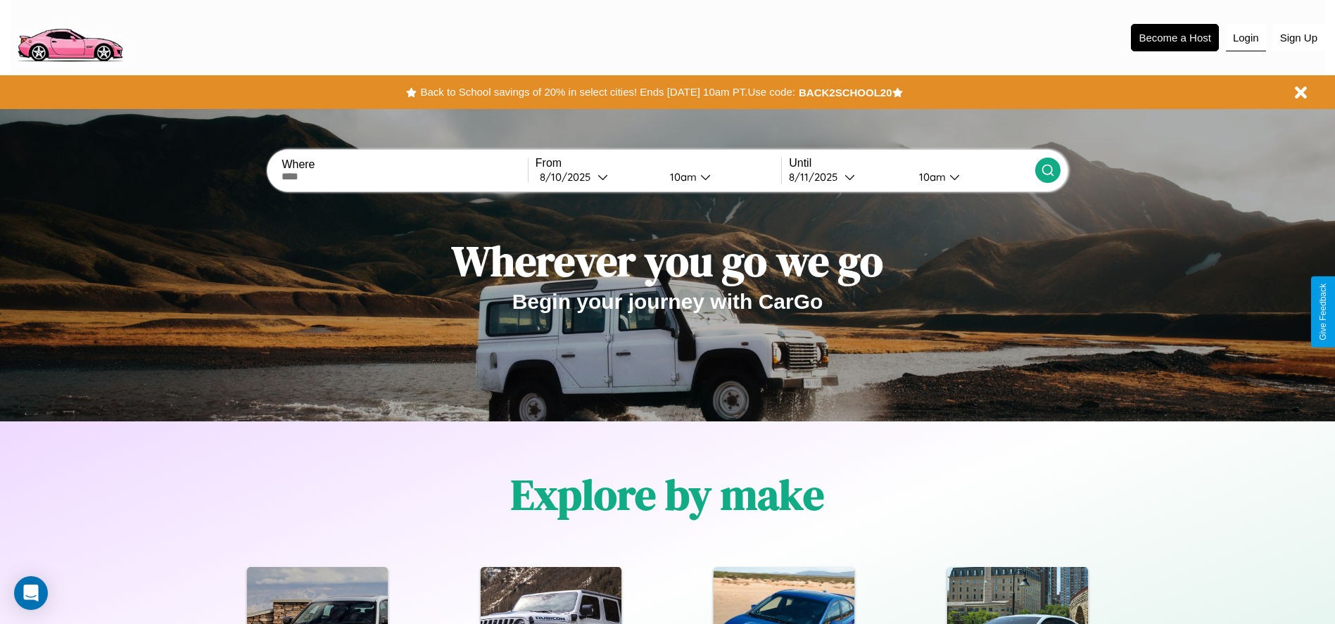
click at [1246, 37] on button "Login" at bounding box center [1246, 38] width 40 height 27
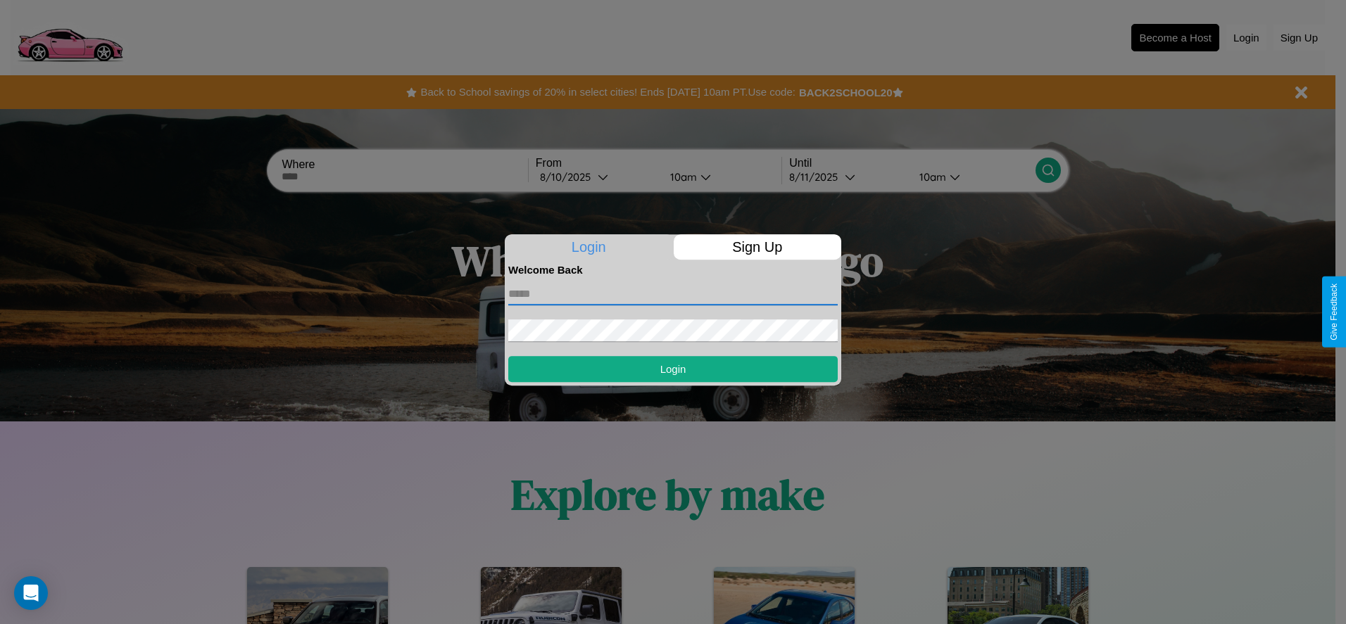
click at [673, 293] on input "text" at bounding box center [672, 294] width 329 height 23
type input "**********"
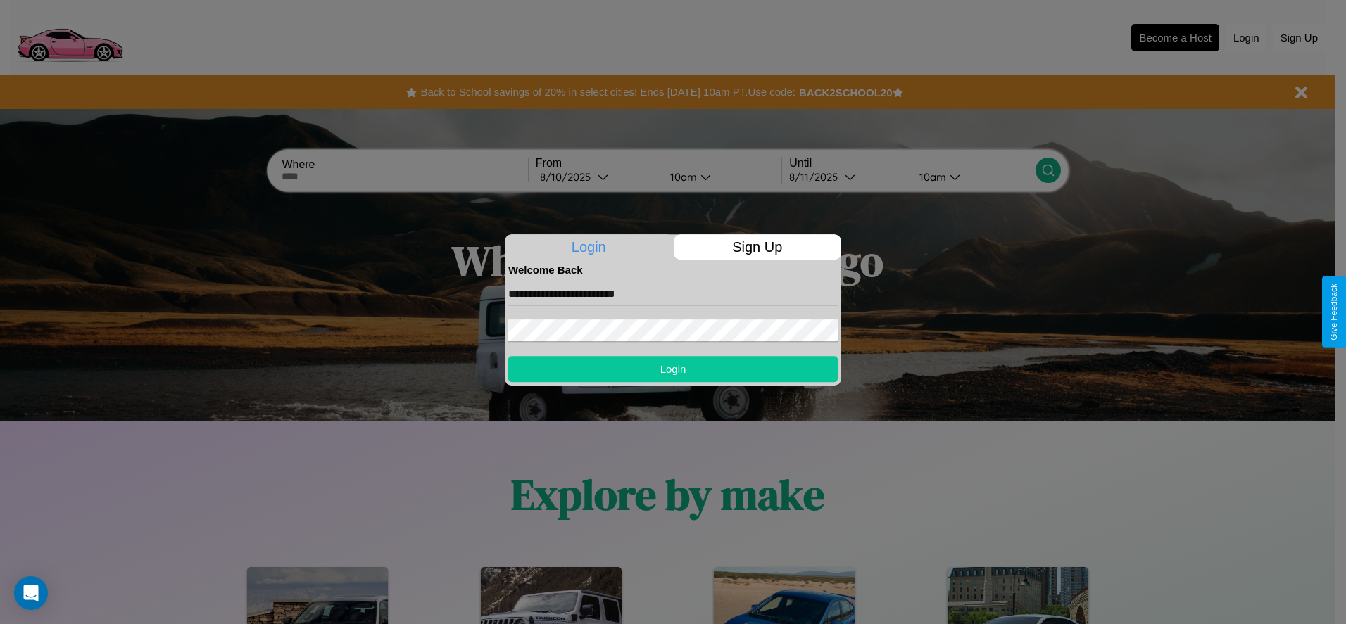
click at [673, 369] on button "Login" at bounding box center [672, 369] width 329 height 26
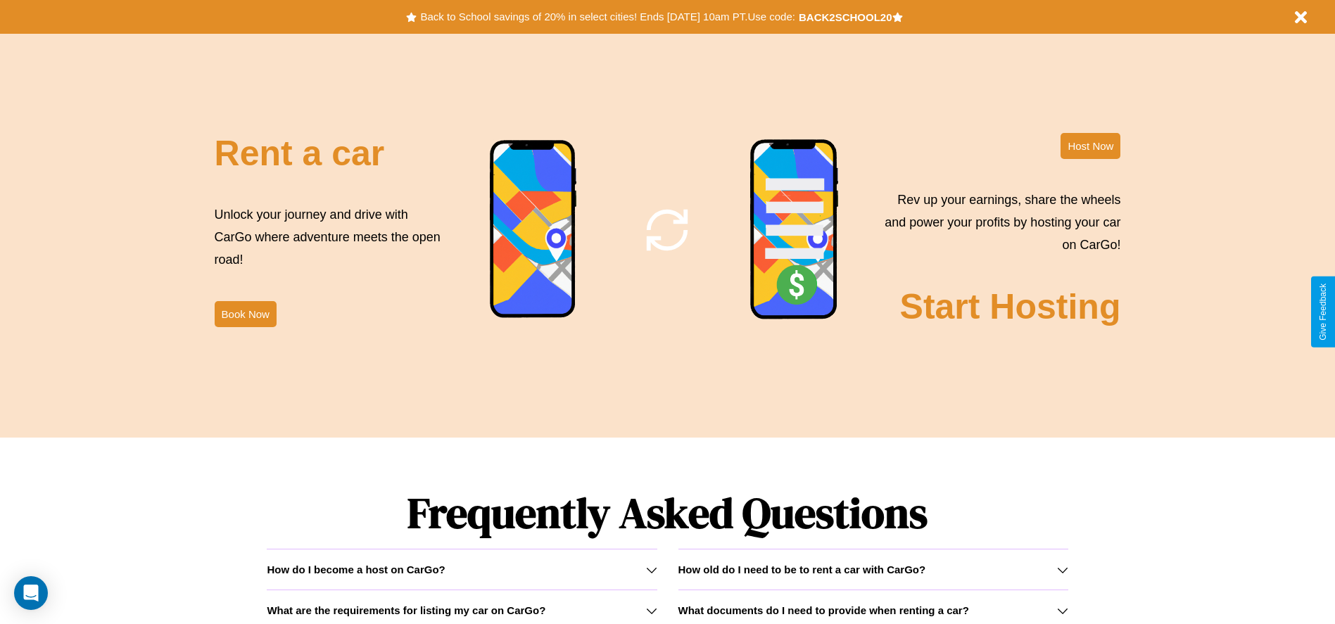
scroll to position [1702, 0]
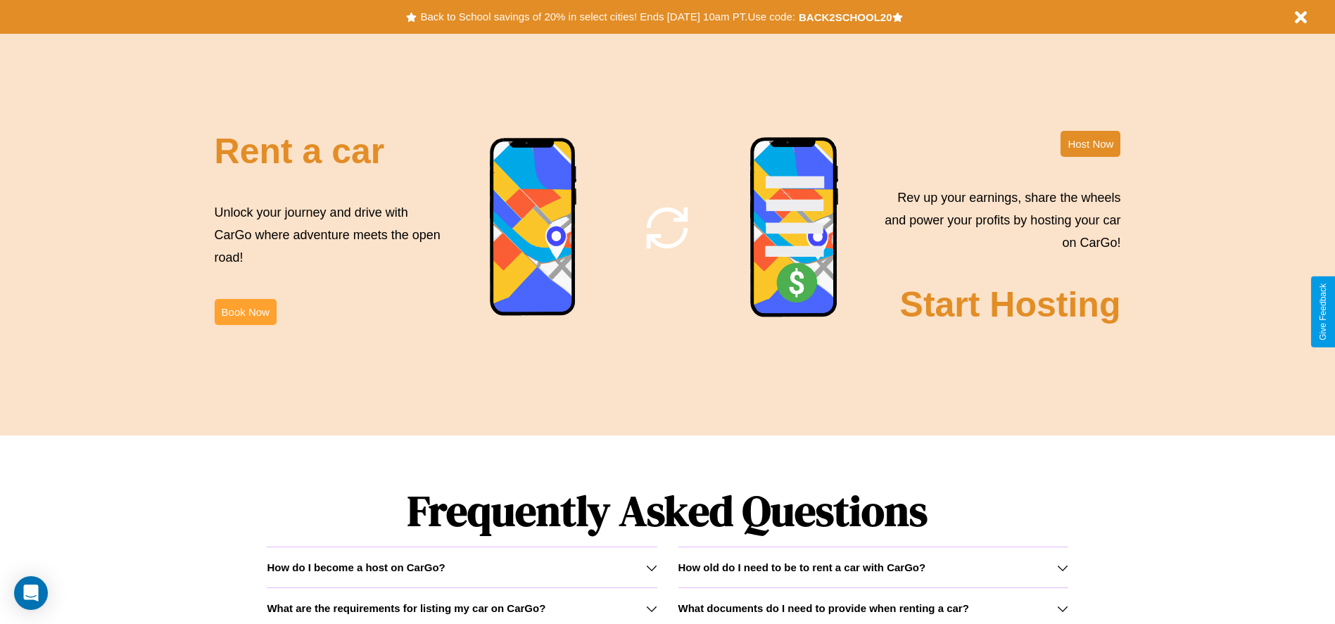
click at [245, 312] on button "Book Now" at bounding box center [246, 312] width 62 height 26
